Goal: Navigation & Orientation: Understand site structure

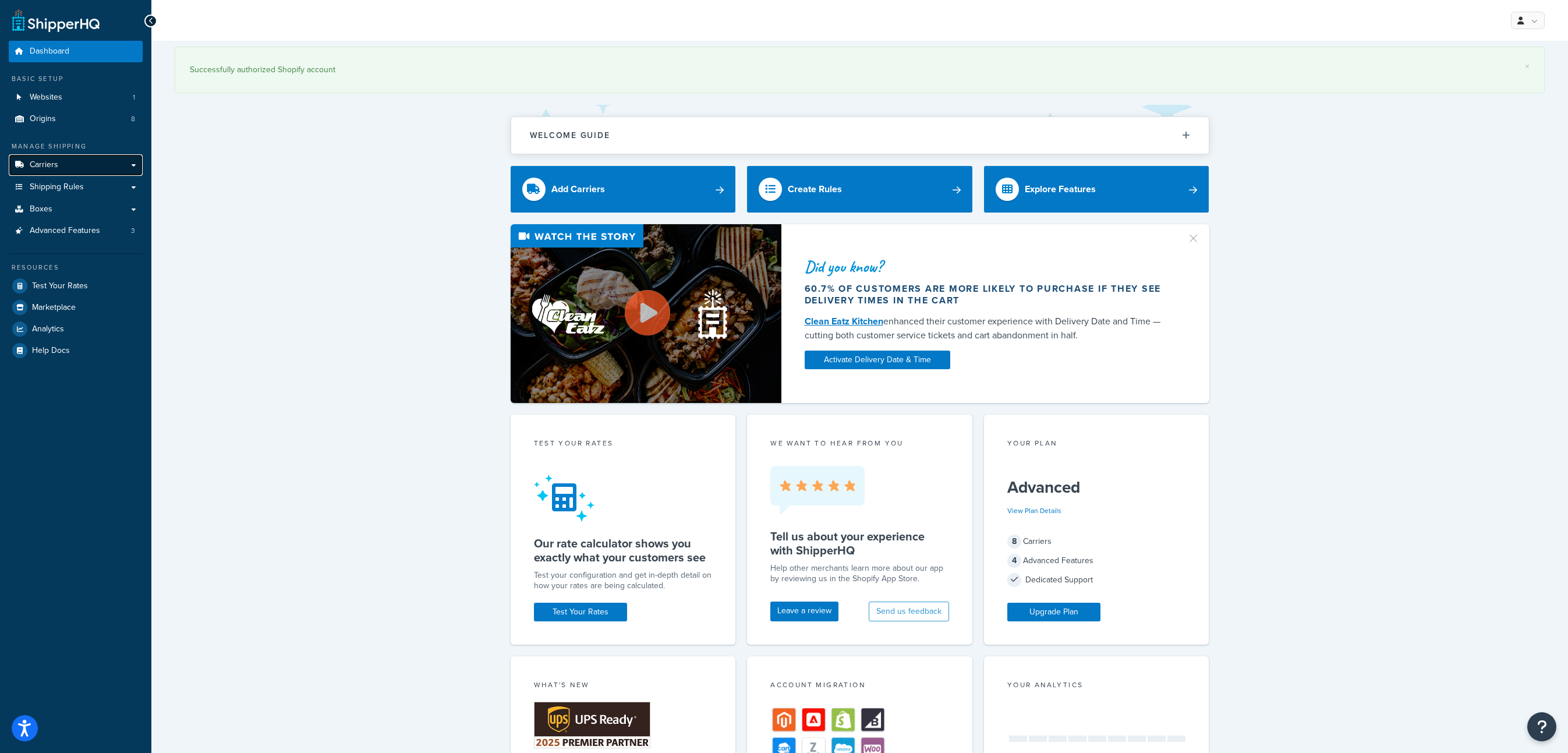
click at [74, 158] on link "Carriers" at bounding box center [76, 165] width 134 height 21
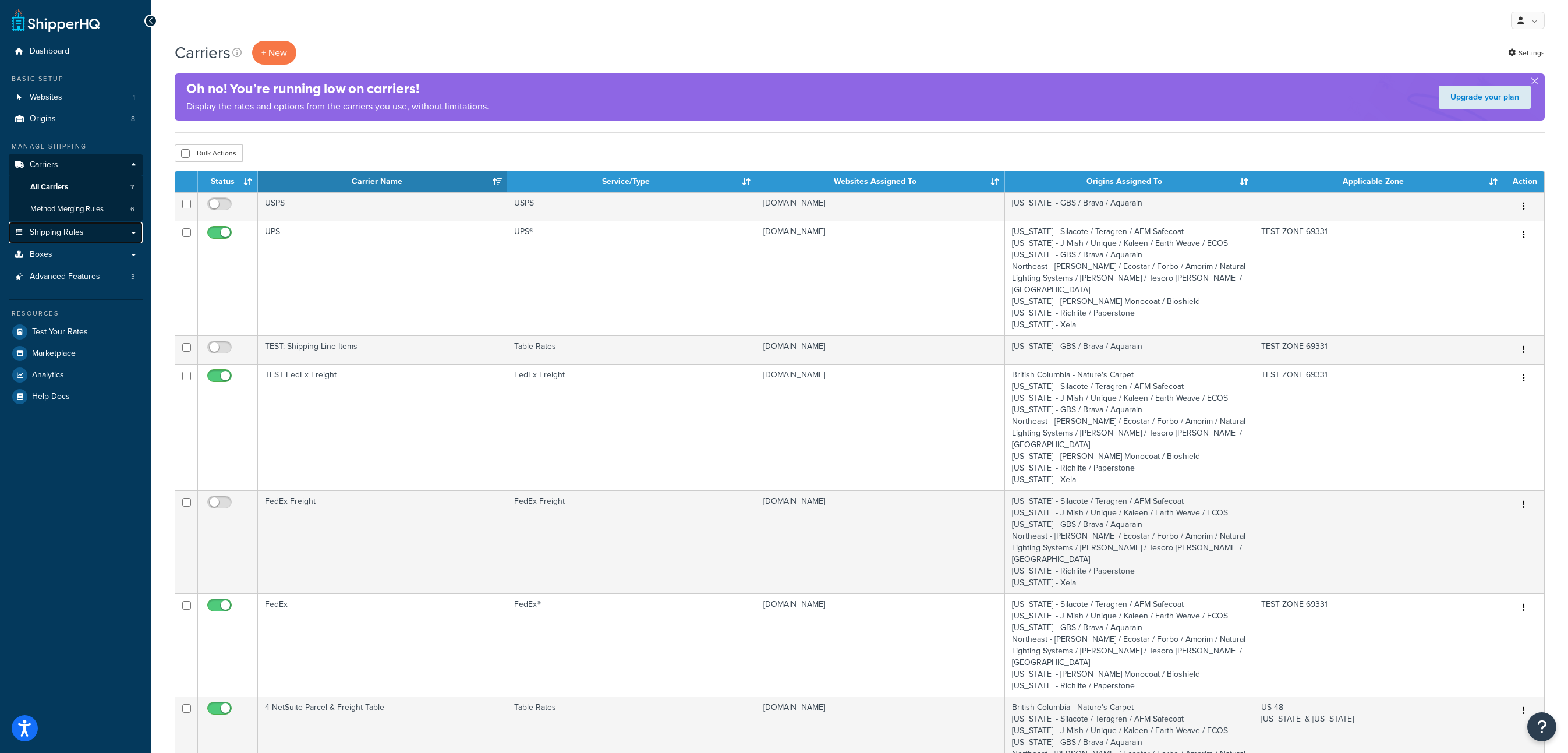
click at [78, 234] on span "Shipping Rules" at bounding box center [57, 232] width 54 height 10
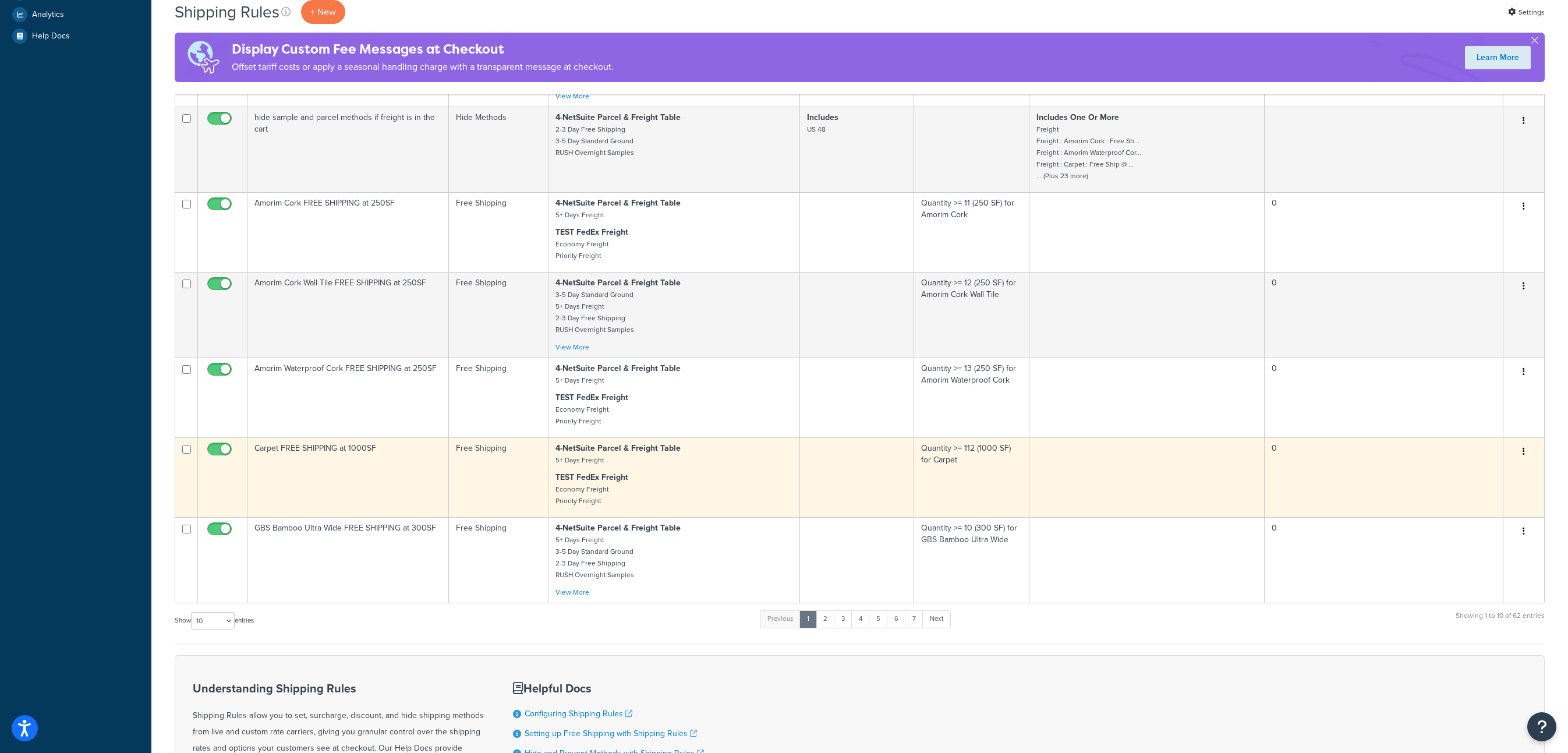
scroll to position [463, 0]
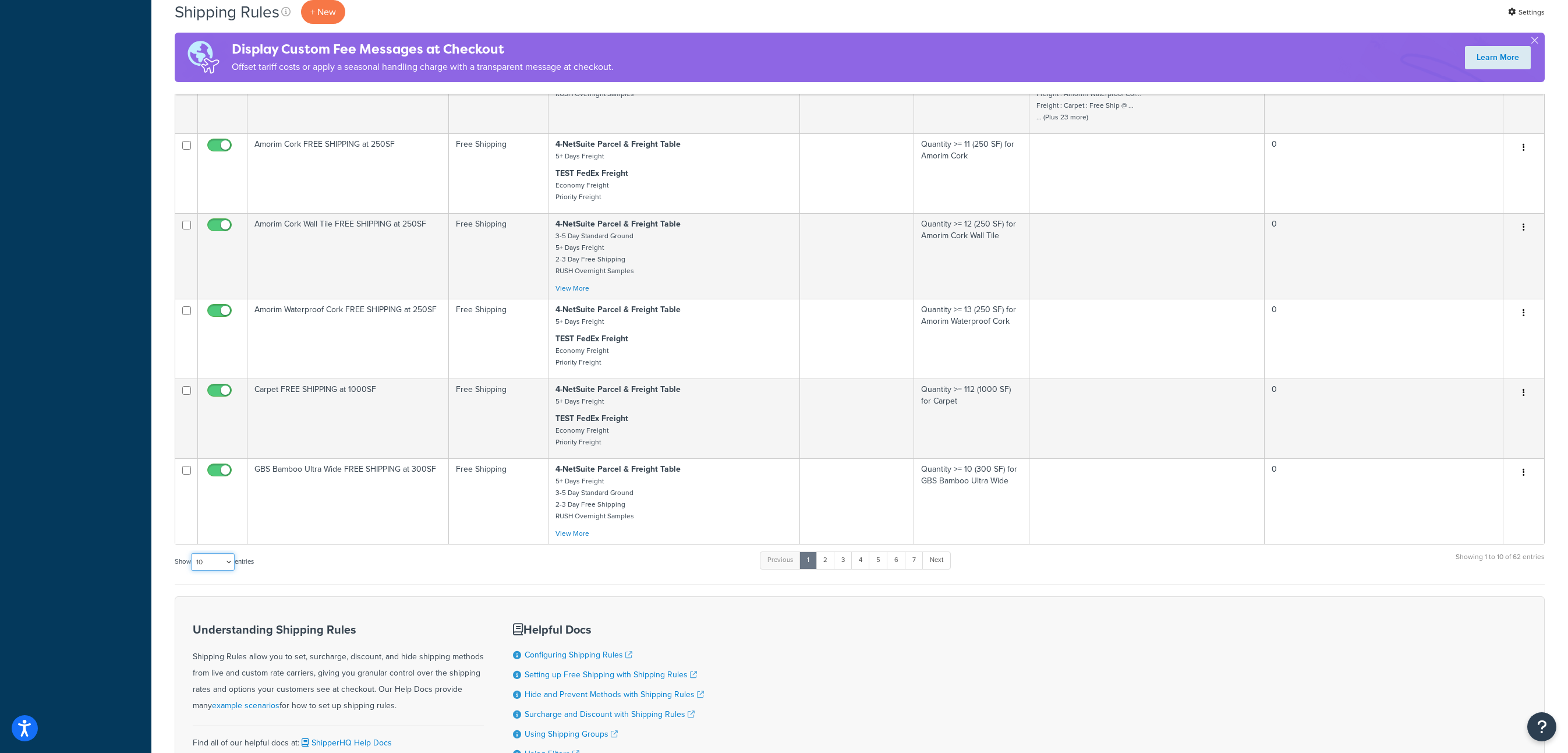
click at [212, 558] on select "10 15 25 50 100 1000" at bounding box center [212, 562] width 44 height 17
select select "1000"
click at [192, 554] on select "10 15 25 50 100 1000" at bounding box center [212, 562] width 44 height 17
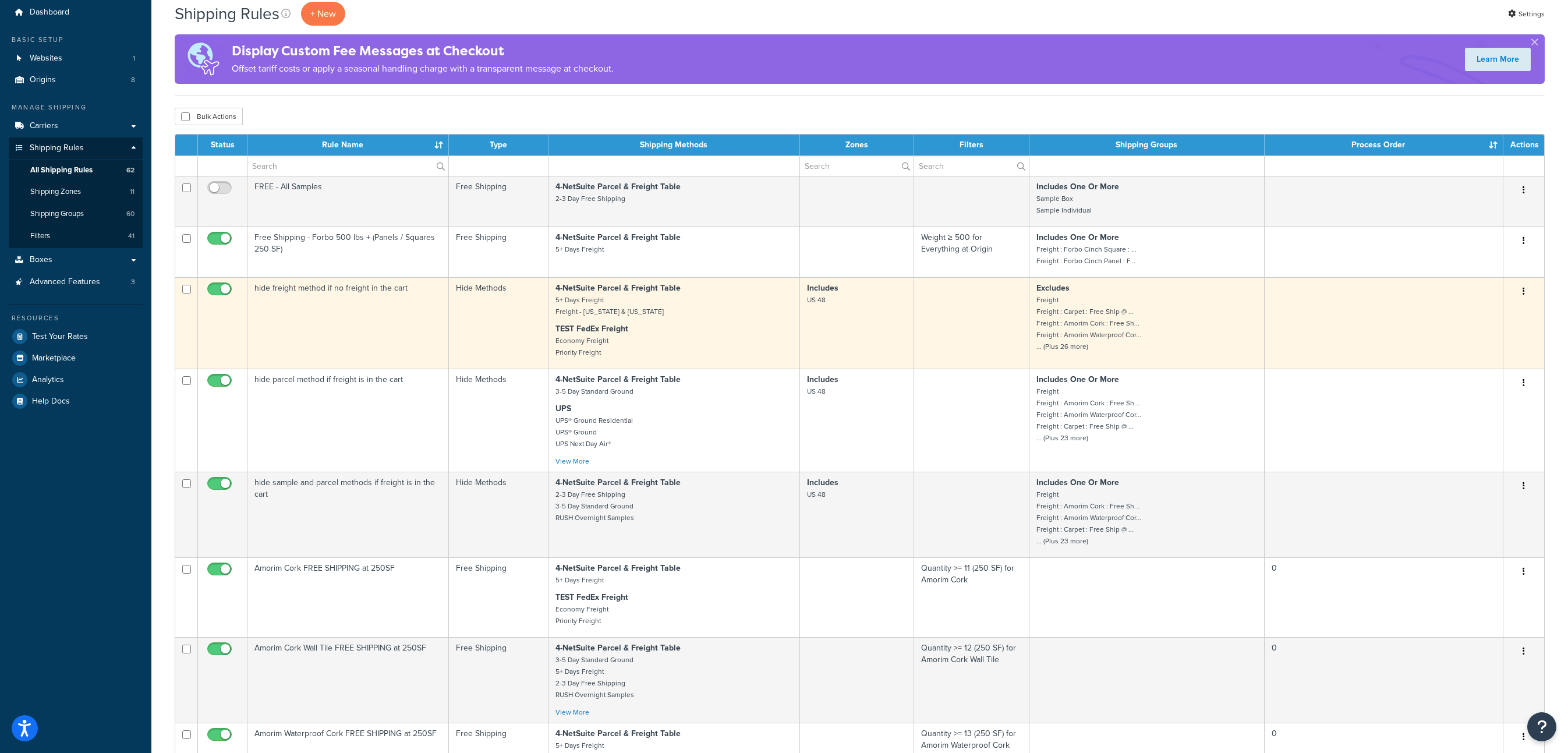
scroll to position [0, 0]
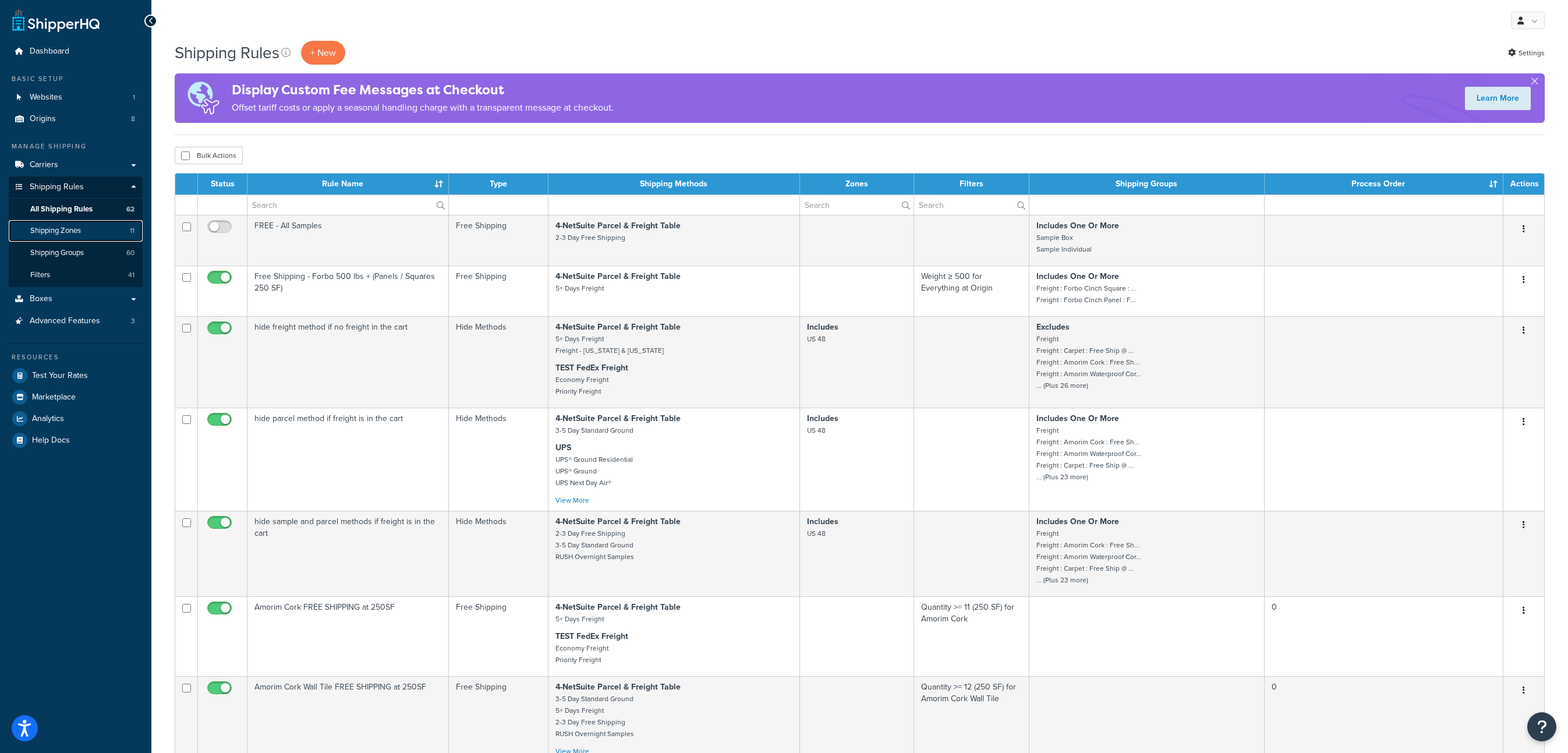
click at [108, 234] on link "Shipping Zones 11" at bounding box center [76, 230] width 134 height 21
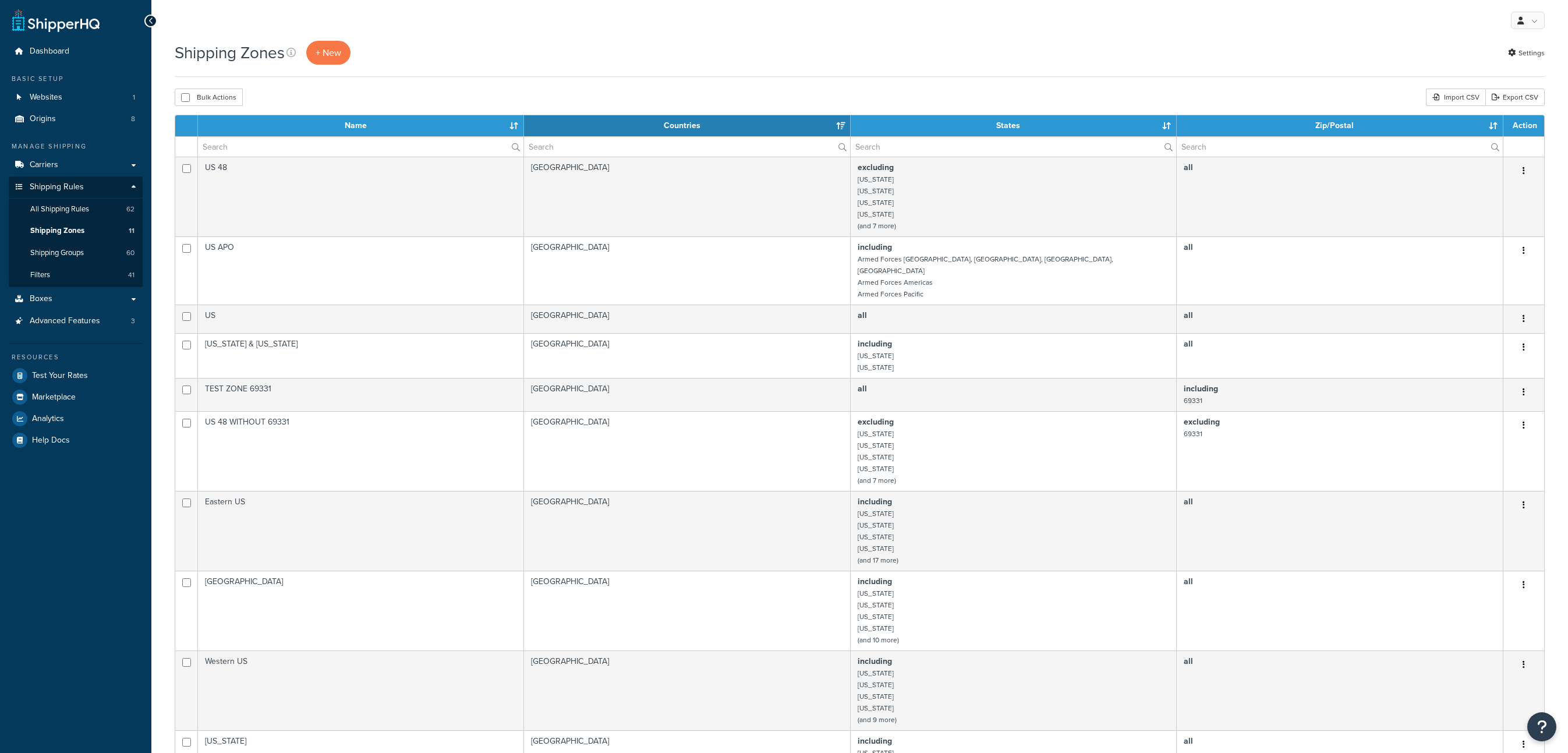
select select "15"
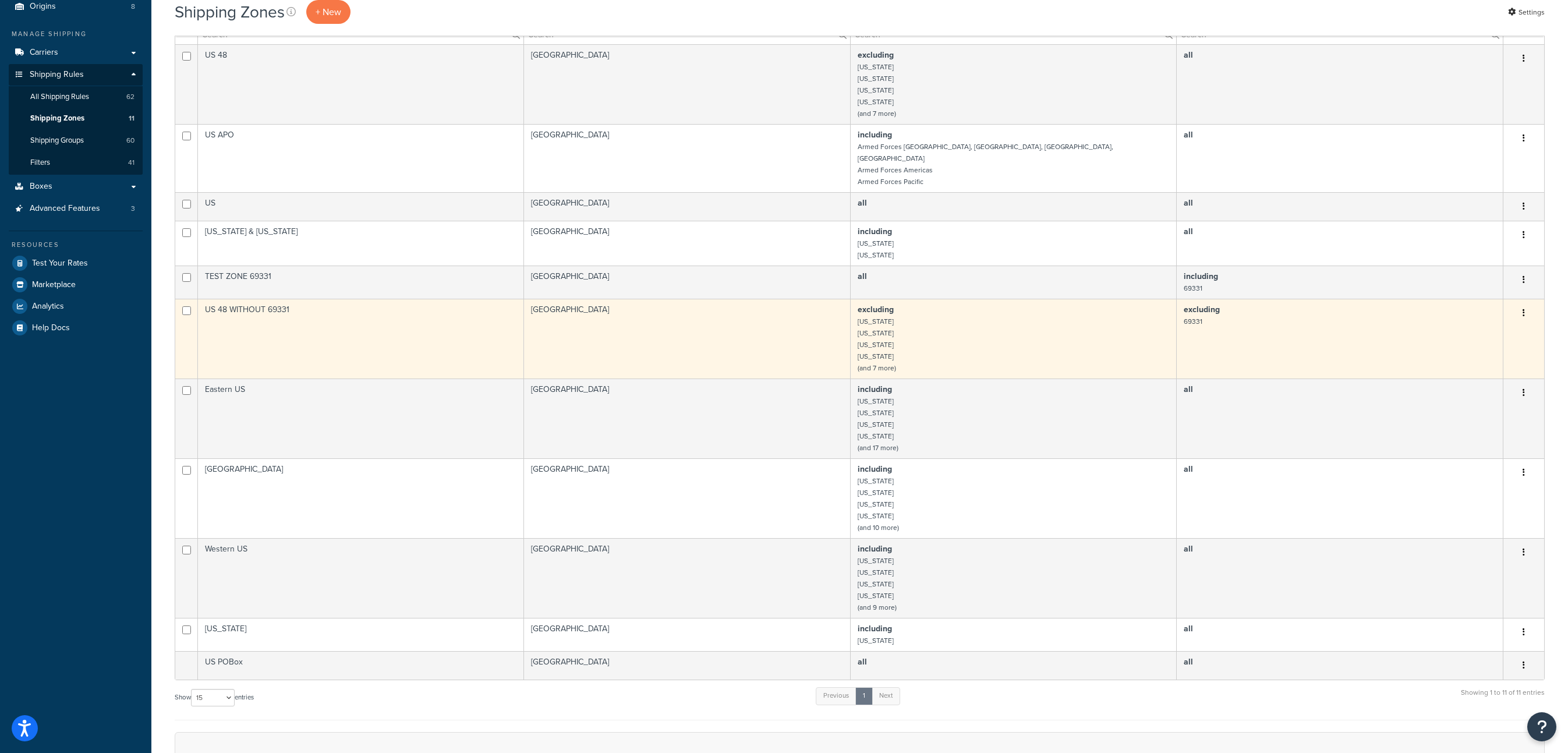
scroll to position [110, 0]
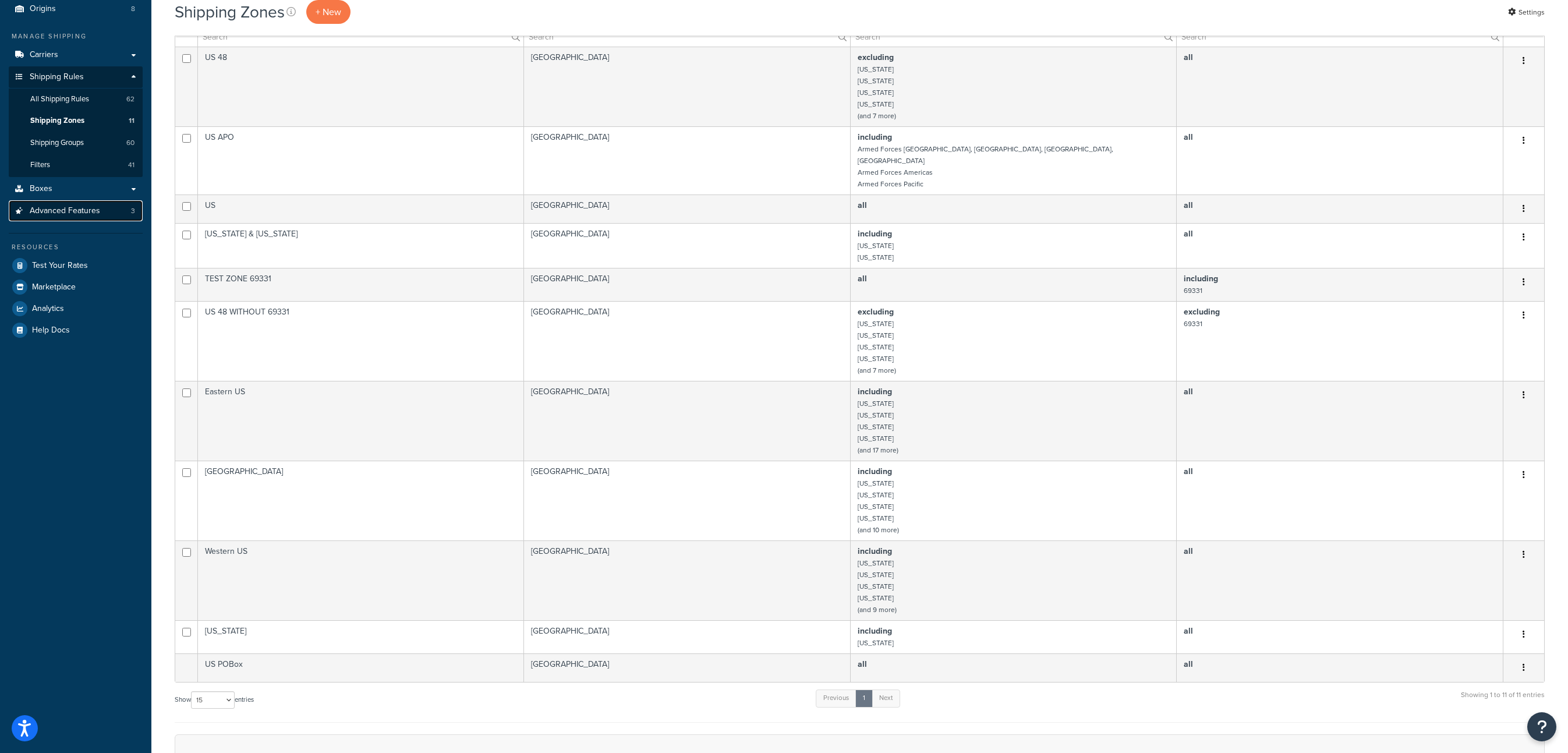
click at [105, 215] on link "Advanced Features 3" at bounding box center [76, 211] width 134 height 21
